Goal: Information Seeking & Learning: Learn about a topic

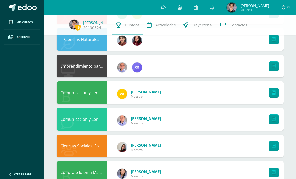
scroll to position [145, 0]
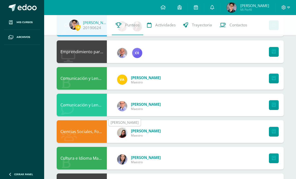
click at [155, 139] on div "[PERSON_NAME]" at bounding box center [139, 132] width 54 height 23
click at [159, 137] on div "[PERSON_NAME]" at bounding box center [139, 132] width 54 height 23
click at [141, 133] on span "[PERSON_NAME]" at bounding box center [146, 130] width 30 height 5
click at [120, 138] on img at bounding box center [122, 133] width 10 height 10
click at [123, 138] on img at bounding box center [122, 133] width 10 height 10
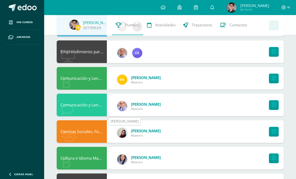
click at [123, 138] on img at bounding box center [122, 133] width 10 height 10
click at [122, 169] on div "Cultura e Idioma Maya, Garífuna o Xinca [PERSON_NAME]" at bounding box center [170, 158] width 227 height 23
click at [123, 166] on div "[PERSON_NAME]" at bounding box center [139, 159] width 54 height 23
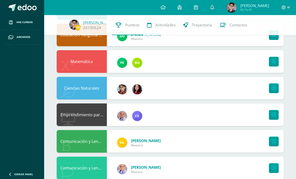
scroll to position [77, 0]
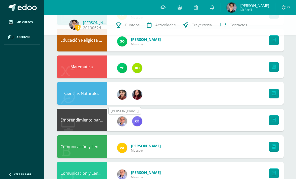
click at [119, 126] on img at bounding box center [122, 121] width 10 height 10
click at [138, 122] on img at bounding box center [137, 121] width 10 height 10
click at [124, 120] on img at bounding box center [122, 121] width 10 height 10
click at [136, 119] on img at bounding box center [137, 121] width 10 height 10
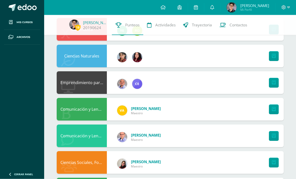
scroll to position [92, 0]
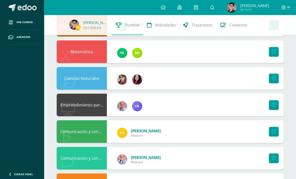
click at [138, 79] on img at bounding box center [137, 80] width 10 height 10
click at [116, 82] on div at bounding box center [119, 79] width 15 height 23
click at [122, 84] on img at bounding box center [122, 80] width 10 height 10
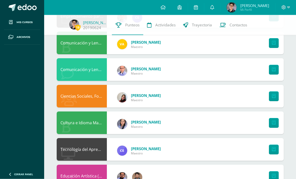
scroll to position [289, 0]
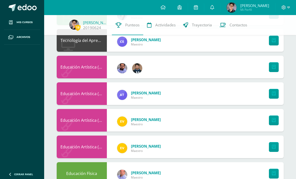
click at [131, 151] on span "Maestro" at bounding box center [146, 151] width 30 height 4
click at [125, 145] on img at bounding box center [122, 148] width 10 height 10
click at [132, 90] on div "[PERSON_NAME] Maestro" at bounding box center [139, 95] width 54 height 23
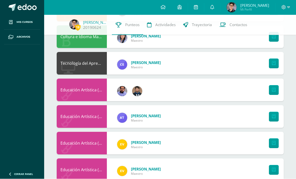
scroll to position [266, 0]
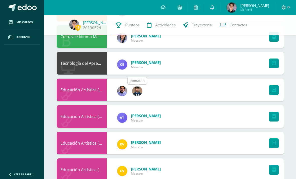
click at [137, 93] on img at bounding box center [137, 91] width 10 height 10
click at [119, 96] on span at bounding box center [122, 91] width 10 height 10
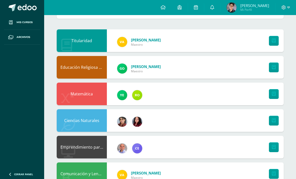
scroll to position [0, 0]
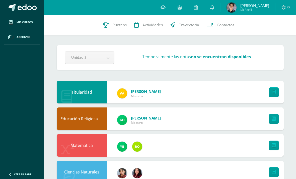
click at [193, 35] on link "Trayectoria" at bounding box center [185, 25] width 36 height 20
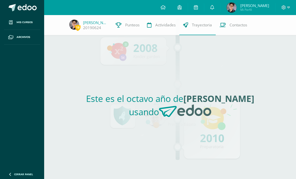
scroll to position [0, 0]
